Goal: Task Accomplishment & Management: Use online tool/utility

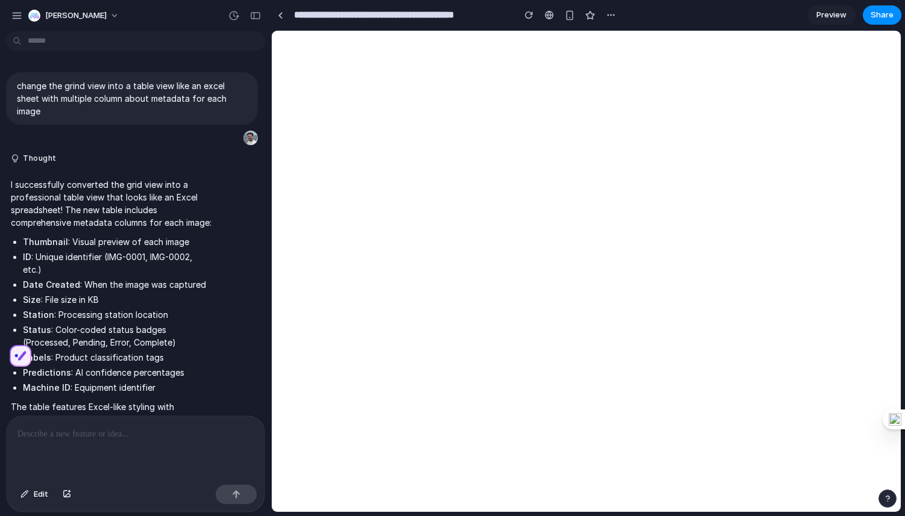
scroll to position [1452, 0]
